Goal: Find specific page/section: Find specific page/section

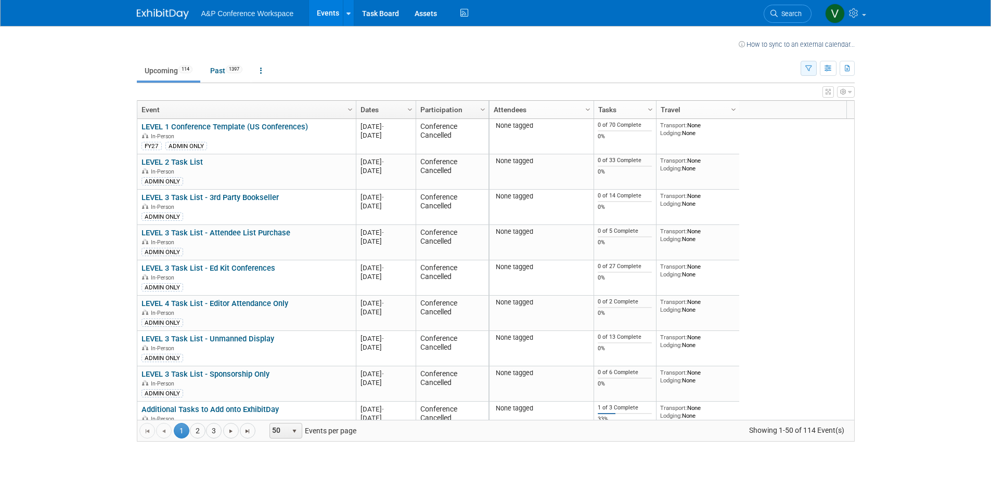
click at [811, 68] on button "button" at bounding box center [808, 68] width 16 height 15
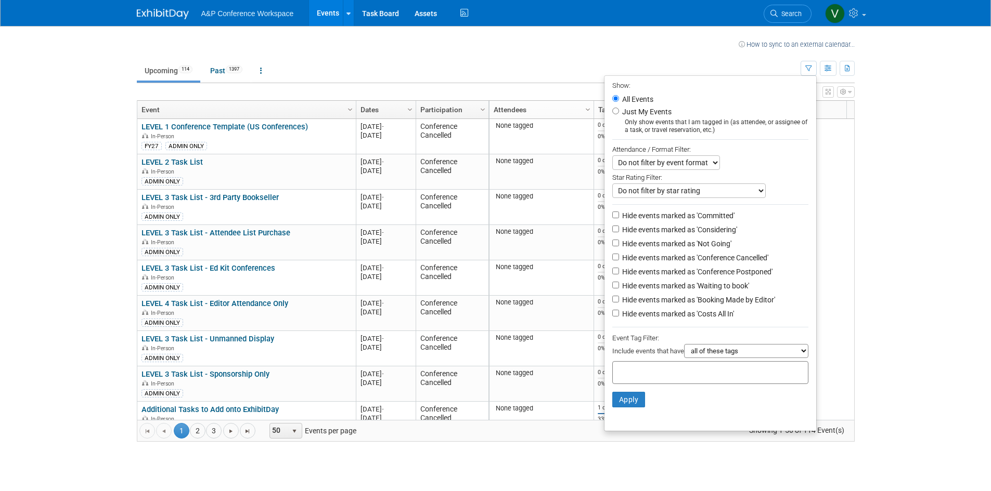
click at [724, 358] on select "all of these tags any one of these tags only and exactly these specific tags" at bounding box center [746, 351] width 124 height 14
select select "any"
click at [684, 351] on select "all of these tags any one of these tags only and exactly these specific tags" at bounding box center [746, 351] width 124 height 14
click at [666, 377] on input "text" at bounding box center [658, 371] width 83 height 10
type input "dra"
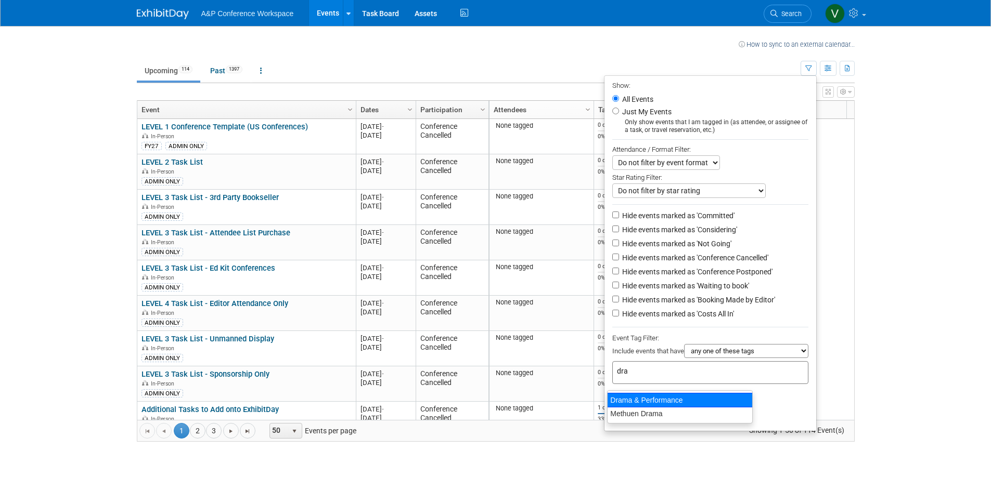
click at [654, 399] on div "Drama & Performance" at bounding box center [680, 400] width 146 height 15
type input "Drama & Performance"
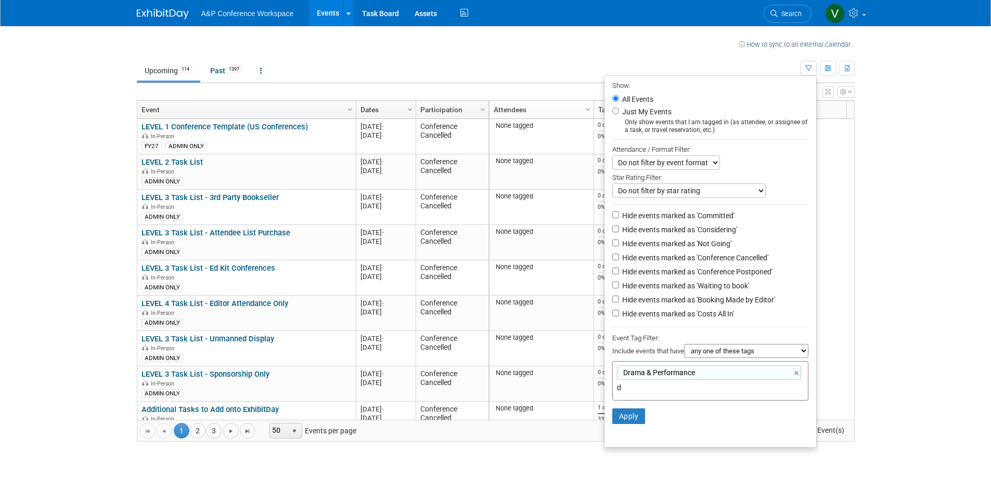
type input "dr"
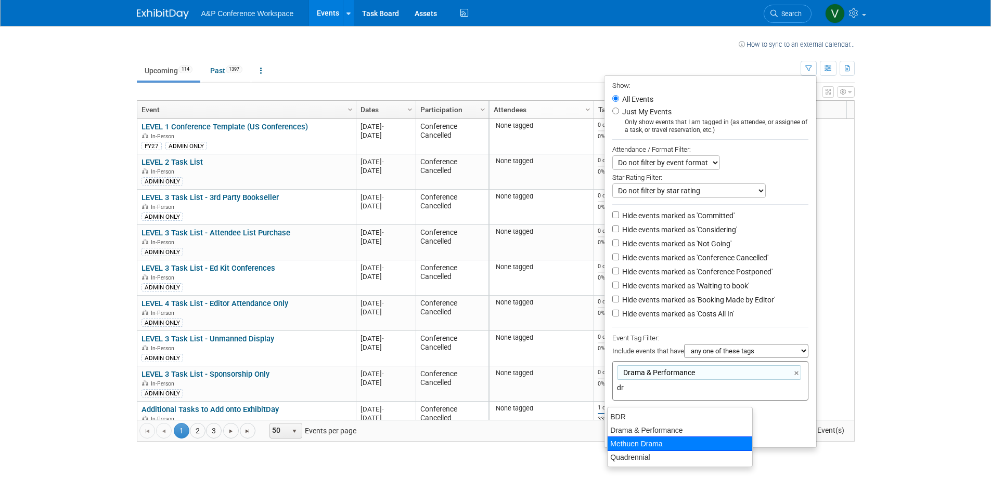
click at [655, 444] on div "Methuen Drama" at bounding box center [680, 444] width 146 height 15
type input "Drama & Performance, Methuen Drama"
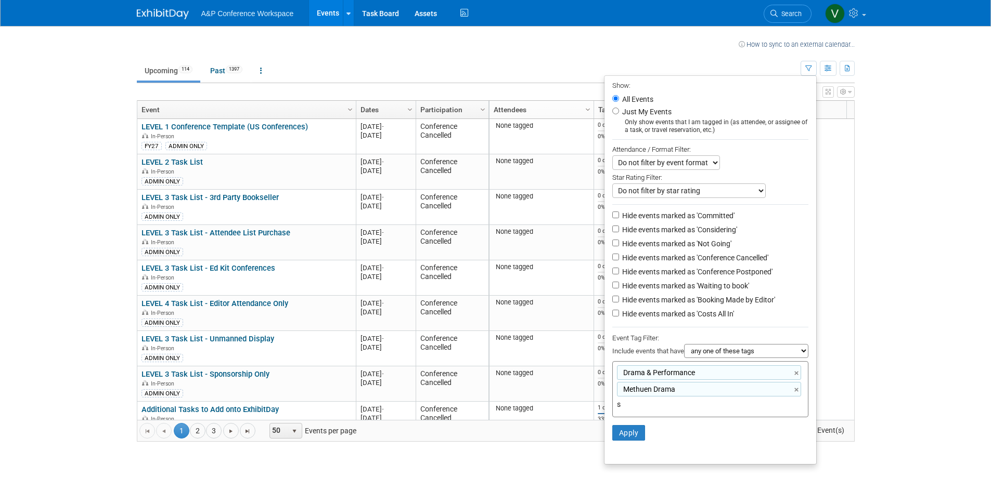
type input "sh"
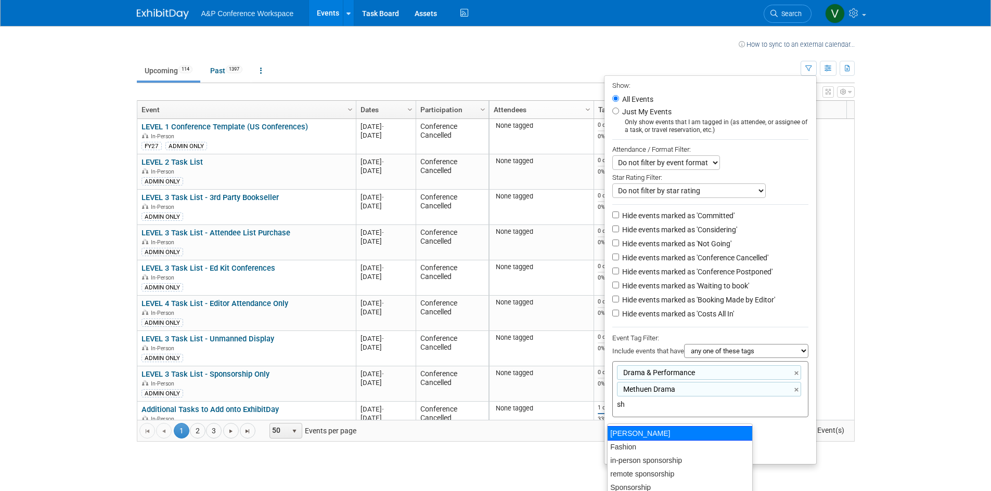
click at [669, 430] on div "[PERSON_NAME]" at bounding box center [680, 433] width 146 height 15
type input "Drama & Performance, Methuen Drama, [PERSON_NAME]"
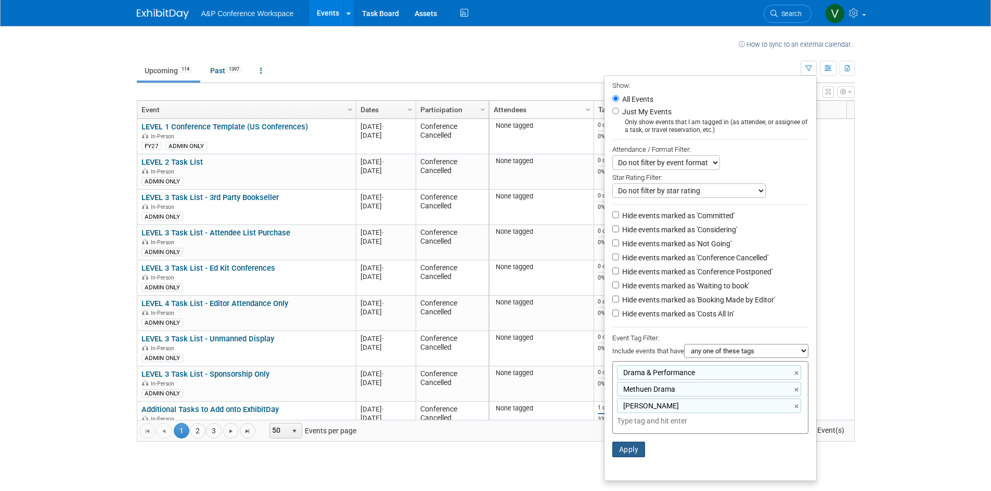
click at [633, 453] on button "Apply" at bounding box center [628, 450] width 33 height 16
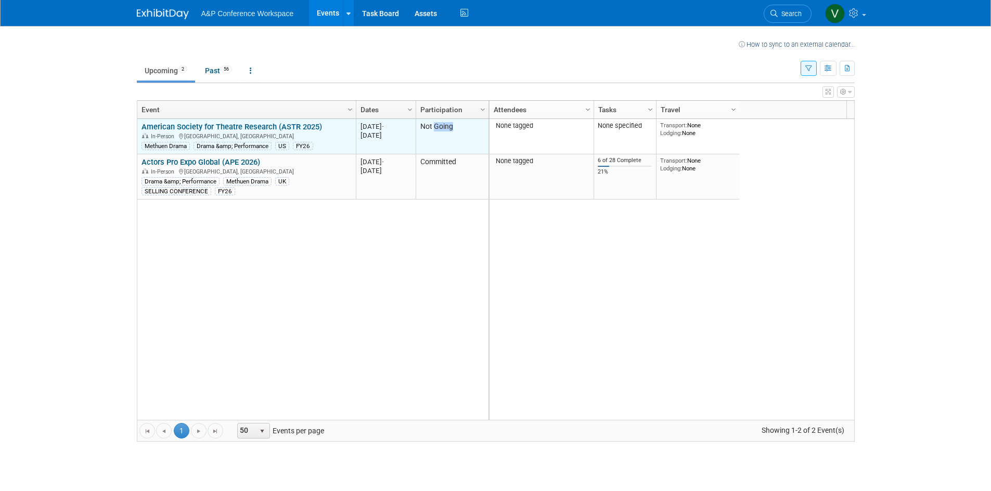
drag, startPoint x: 435, startPoint y: 124, endPoint x: 432, endPoint y: 153, distance: 29.8
click at [455, 124] on td "Not Going" at bounding box center [452, 136] width 73 height 35
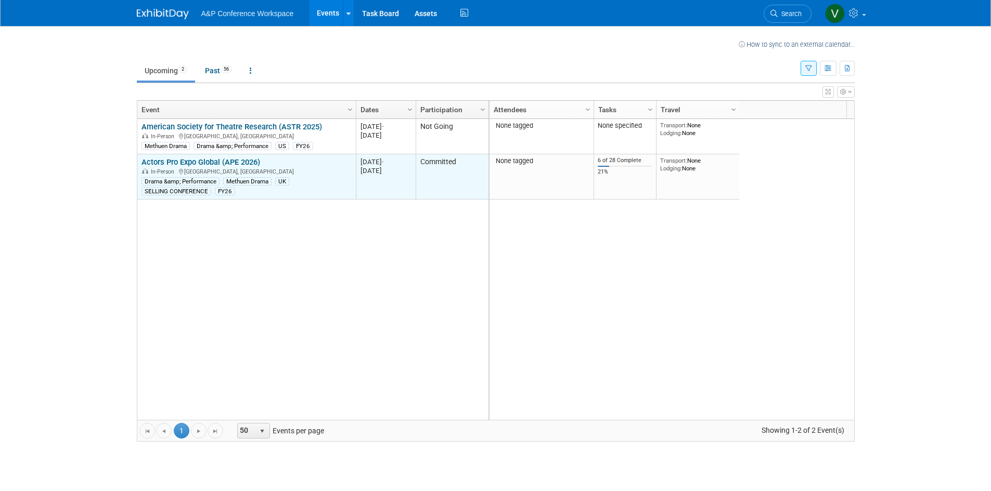
click at [431, 165] on td "Committed" at bounding box center [452, 176] width 73 height 45
